Goal: Communication & Community: Answer question/provide support

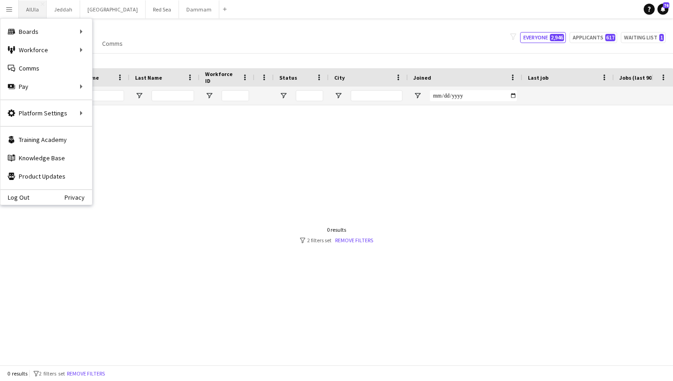
click at [31, 10] on button "AlUla Close" at bounding box center [33, 9] width 28 height 18
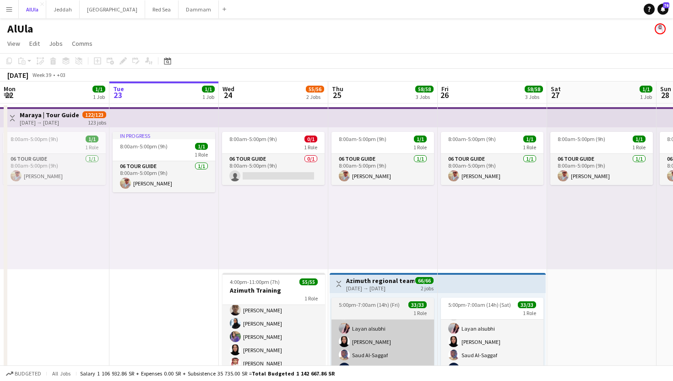
scroll to position [54, 0]
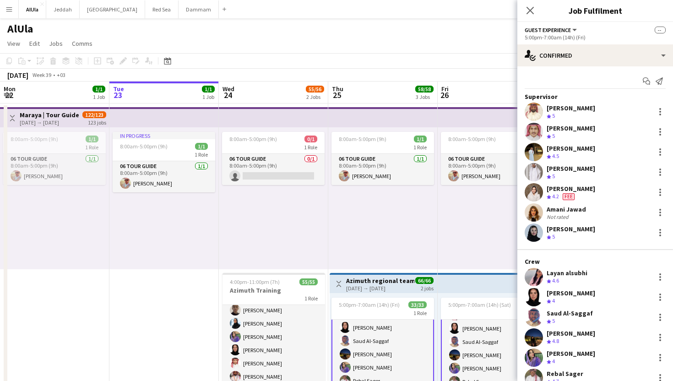
scroll to position [55, 0]
click at [645, 81] on icon "Start chat" at bounding box center [646, 80] width 7 height 7
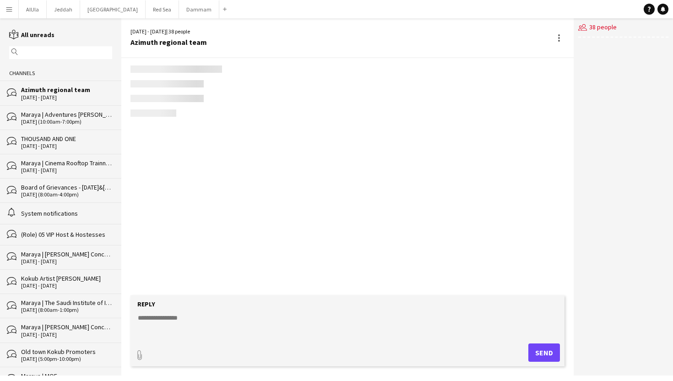
scroll to position [1086, 0]
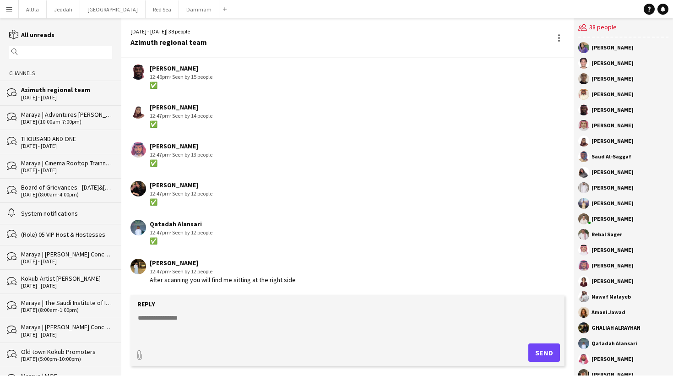
click at [253, 320] on textarea at bounding box center [349, 325] width 425 height 24
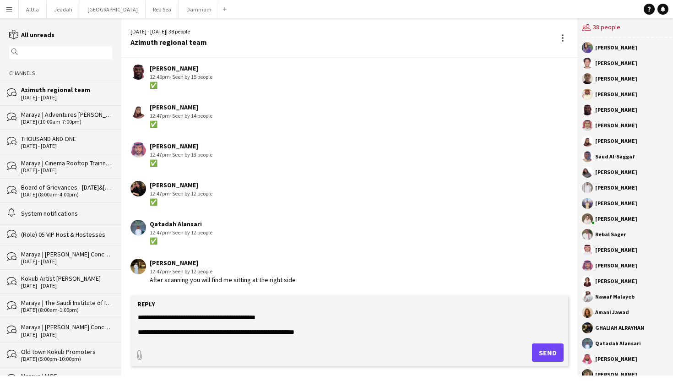
scroll to position [43, 0]
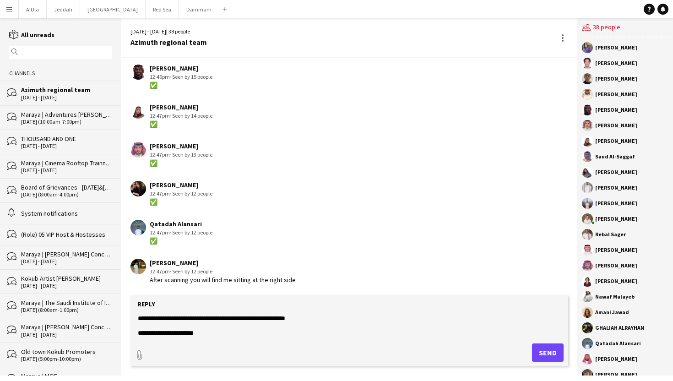
type textarea "**********"
click at [536, 353] on button "Send" at bounding box center [548, 352] width 32 height 18
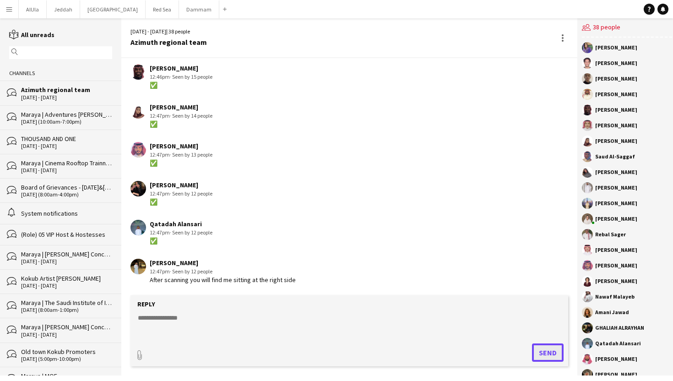
scroll to position [1183, 0]
